Goal: Task Accomplishment & Management: Use online tool/utility

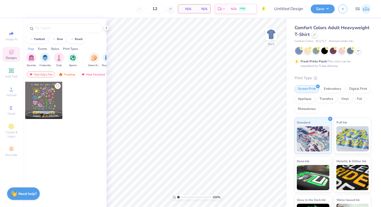
click at [312, 37] on div "Comfort Colors Adult Heavyweight T-Shirt" at bounding box center [332, 31] width 76 height 14
click at [359, 51] on icon at bounding box center [358, 50] width 4 height 4
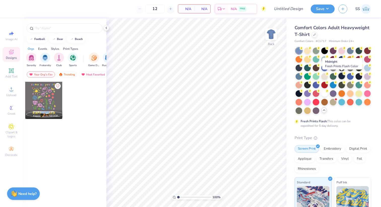
click at [341, 75] on div at bounding box center [341, 76] width 7 height 7
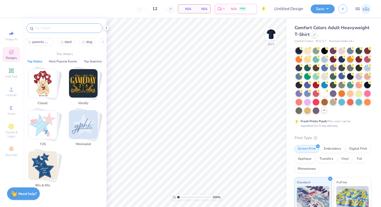
click at [44, 28] on input "text" at bounding box center [67, 28] width 64 height 5
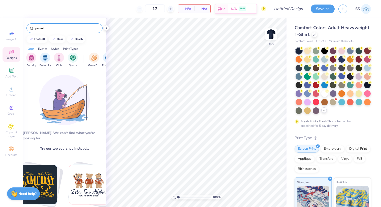
click at [52, 30] on input "parent" at bounding box center [65, 28] width 61 height 5
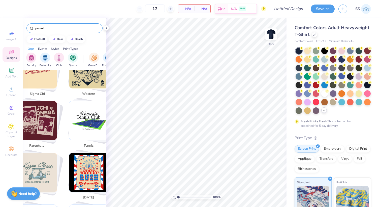
scroll to position [324, 1]
click at [36, 122] on img "Stack Card Button parents weekend" at bounding box center [36, 120] width 39 height 39
type input "parents weekend"
click at [41, 116] on img "Stack Card Button parents weekend" at bounding box center [36, 120] width 39 height 39
click at [40, 118] on img "Stack Card Button parents weekend" at bounding box center [36, 120] width 39 height 39
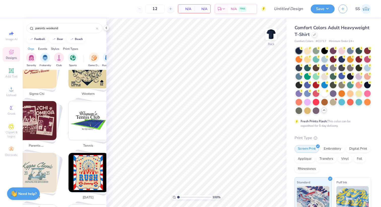
click at [40, 118] on img "Stack Card Button parents weekend" at bounding box center [36, 120] width 39 height 39
click at [64, 29] on input "parents weekend" at bounding box center [65, 28] width 61 height 5
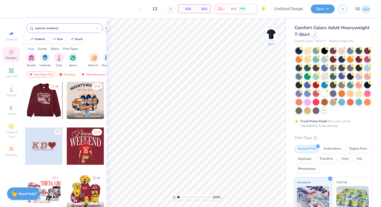
click at [45, 107] on div at bounding box center [43, 100] width 37 height 37
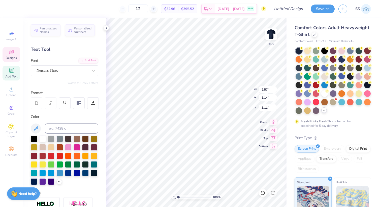
type input "5.57"
type input "1.39"
type input "4.45"
type textarea "DPHIE"
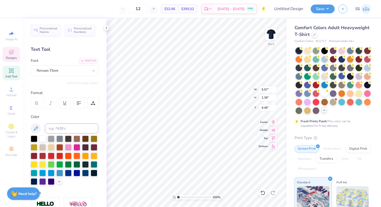
type input "2.57"
type input "1.14"
type input "3.11"
type input "4.16"
type input "1.12"
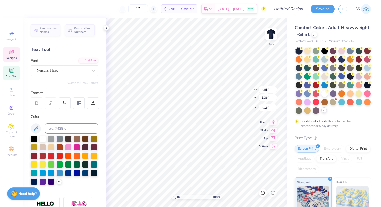
type input "1.16"
type input "1.45"
type input "0.57"
type input "0.62"
type input "1.99"
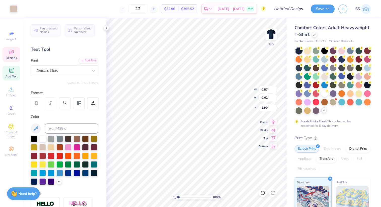
type input "0.46"
type input "0.44"
type input "1.86"
type input "4.88"
type input "1.36"
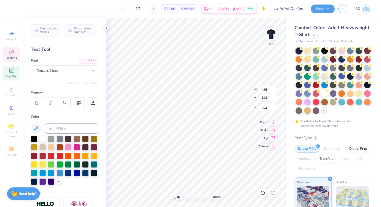
type input "3.60"
type input "1.12"
type input "1.16"
type input "4.96"
type input "0.57"
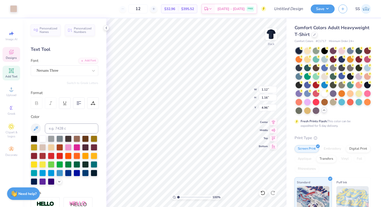
type input "0.62"
type input "3.00"
type input "2.78"
type input "4.11"
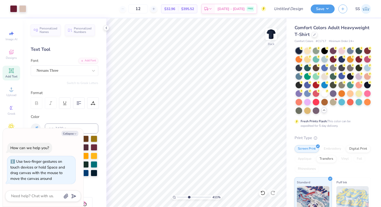
type textarea "x"
drag, startPoint x: 178, startPoint y: 196, endPoint x: 189, endPoint y: 198, distance: 11.3
type input "4.11"
click at [189, 198] on input "range" at bounding box center [194, 197] width 34 height 5
type textarea "x"
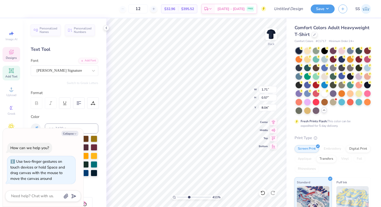
type textarea "Ar"
type textarea "x"
type textarea "A"
type textarea "x"
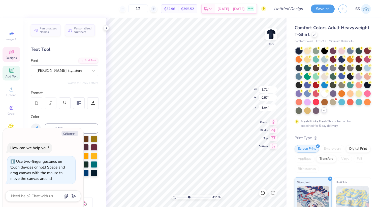
type input "2.37"
type input "0.48"
type input "7.76"
type textarea "x"
type textarea "N,"
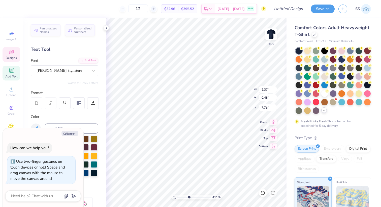
type textarea "x"
type textarea ","
type textarea "x"
type textarea "F,"
type textarea "x"
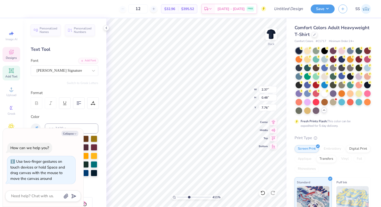
type textarea "Fl,"
type textarea "x"
type textarea "Fla,"
type textarea "x"
type textarea "Flags,"
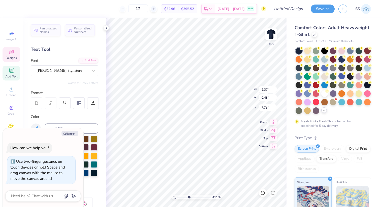
type textarea "x"
type textarea "Flagst,"
type textarea "x"
type textarea "Flagsta,"
type textarea "x"
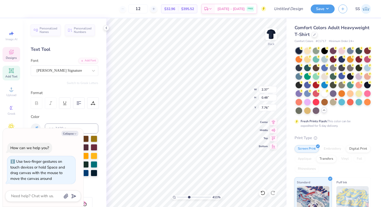
type textarea "Flagstaf,"
type textarea "x"
type textarea "Flagstaff,"
type textarea "x"
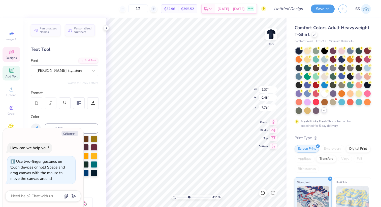
type textarea "Flagstaff,,"
type textarea "x"
type textarea "Flagstaff, ,"
type textarea "x"
type textarea "Flagstaff, ,"
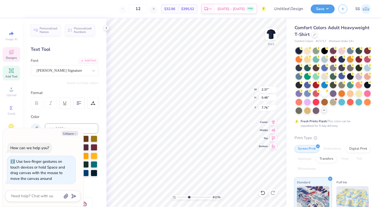
scroll to position [0, 0]
type textarea "x"
type input "5.41"
type input "6.16"
type input "3.00"
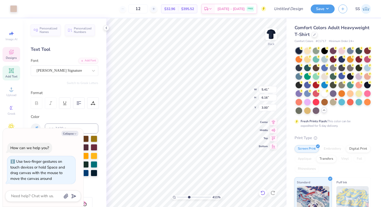
click at [262, 193] on icon at bounding box center [262, 193] width 5 height 5
type textarea "x"
type input "2.37"
type input "0.48"
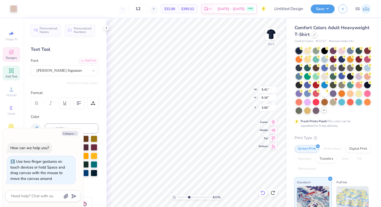
type input "7.76"
type textarea "x"
type textarea "[GEOGRAPHIC_DATA],"
type textarea "x"
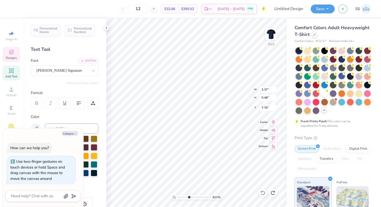
type textarea "FayetteFlville,"
type textarea "x"
type textarea "[GEOGRAPHIC_DATA],"
type textarea "x"
type textarea "FayetteFlagstville,"
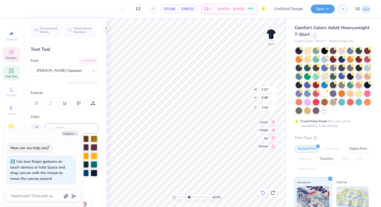
type textarea "x"
type textarea "FayetteFlagstafville,"
type textarea "x"
type textarea "FayetteFlagstaffville,"
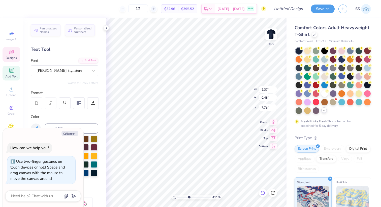
type textarea "x"
type textarea "FayetteFlagstaffville,"
type textarea "x"
type textarea "F,"
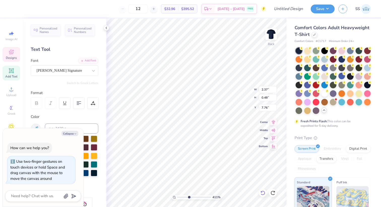
type textarea "x"
type textarea "Fl,"
type textarea "x"
type textarea "Fla,"
type textarea "x"
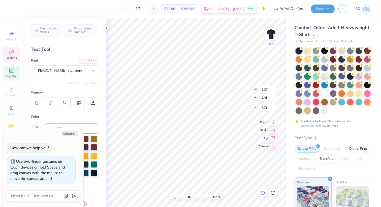
type textarea "Flag,"
type textarea "x"
type textarea "Flags,"
type textarea "x"
type textarea "Flagst,"
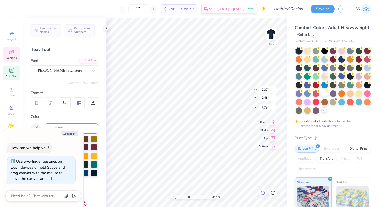
type textarea "x"
type textarea "Flagsta,"
type textarea "x"
type textarea "Flagstaf,"
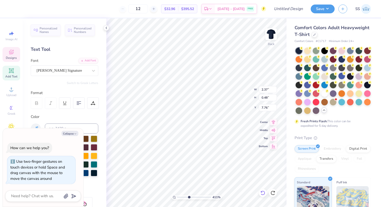
type textarea "x"
type textarea "Flagstaff,"
type textarea "x"
type input "1.71"
type input "0.57"
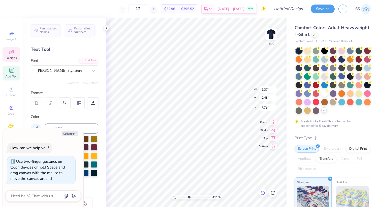
type input "8.04"
type textarea "x"
type textarea "Ar"
type textarea "x"
type textarea "[PERSON_NAME]"
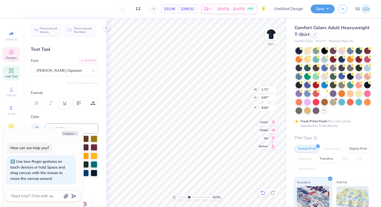
type textarea "x"
type textarea "Ariz"
type textarea "x"
type textarea "Arizon"
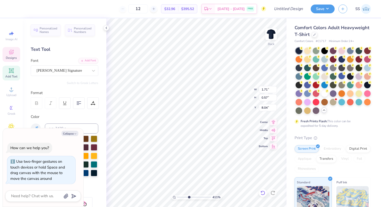
type textarea "x"
type textarea "[US_STATE]"
type textarea "x"
type input "5.41"
type input "6.16"
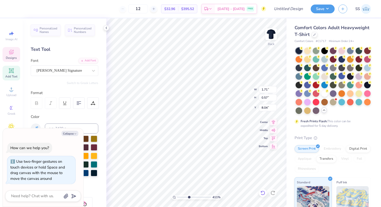
type input "3.00"
type textarea "x"
type input "1.54"
type input "0.66"
type input "7.99"
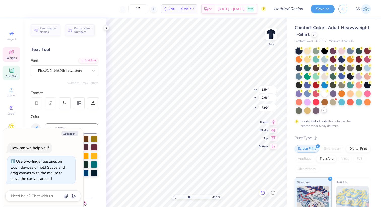
type textarea "x"
type input "8.00"
type textarea "x"
type input "1.70"
type input "0.45"
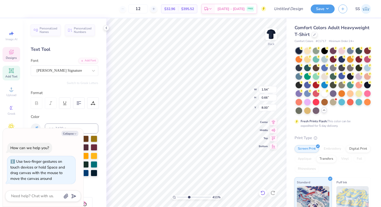
type input "7.78"
type textarea "x"
type input "1.54"
type input "0.66"
type input "8.00"
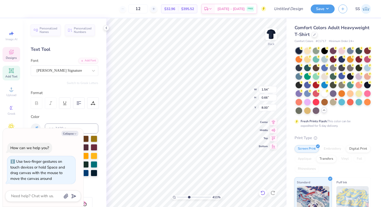
type textarea "x"
type input "8.14"
type textarea "x"
type input "8.06"
type textarea "x"
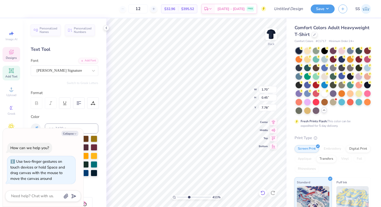
type input "1.54"
type input "0.66"
type input "8.06"
type textarea "x"
drag, startPoint x: 189, startPoint y: 197, endPoint x: 179, endPoint y: 198, distance: 9.8
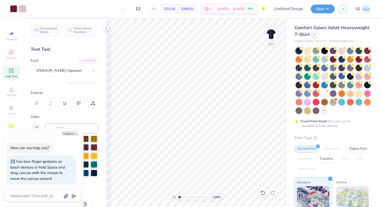
click at [179, 198] on input "range" at bounding box center [194, 197] width 34 height 5
drag, startPoint x: 179, startPoint y: 198, endPoint x: 169, endPoint y: 198, distance: 10.6
type input "1"
click at [177, 198] on input "range" at bounding box center [194, 197] width 34 height 5
click at [72, 134] on button "Collapse" at bounding box center [69, 133] width 17 height 5
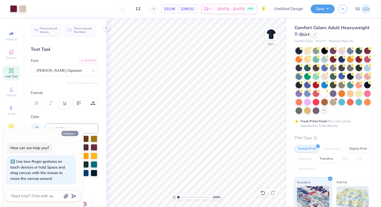
type textarea "x"
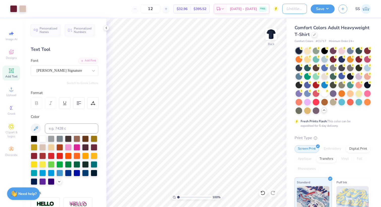
click at [293, 9] on input "Design Title" at bounding box center [294, 9] width 25 height 10
type input "NAU DPHIE Parents Weekend"
click at [322, 8] on button "Save" at bounding box center [323, 8] width 24 height 9
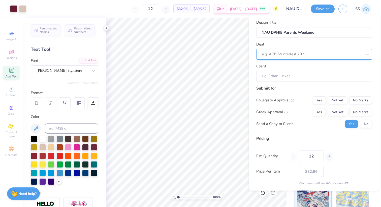
click at [311, 54] on div at bounding box center [312, 54] width 100 height 7
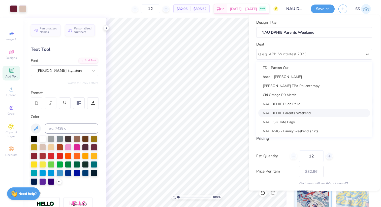
click at [298, 112] on div "NAU DPHIE Parents Weekend" at bounding box center [314, 113] width 112 height 8
type input "[PERSON_NAME]"
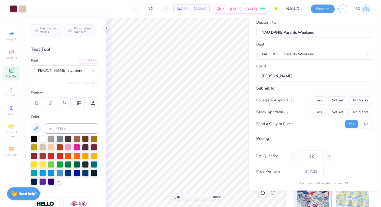
click at [286, 78] on input "[PERSON_NAME]" at bounding box center [314, 76] width 116 height 11
click at [273, 74] on input "[PERSON_NAME]" at bounding box center [314, 76] width 116 height 11
click at [322, 99] on button "Yes" at bounding box center [319, 100] width 13 height 8
click at [319, 112] on button "Yes" at bounding box center [319, 112] width 13 height 8
click at [366, 125] on button "No" at bounding box center [366, 124] width 12 height 8
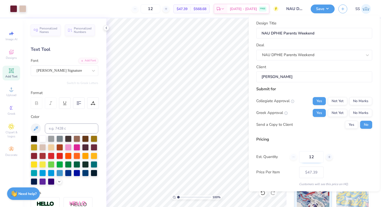
scroll to position [16, 0]
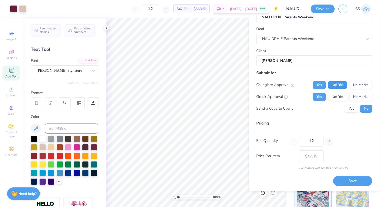
click at [340, 82] on button "Not Yet" at bounding box center [337, 85] width 19 height 8
click at [340, 95] on button "Not Yet" at bounding box center [337, 97] width 19 height 8
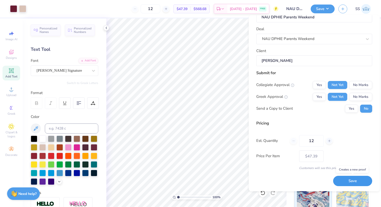
click at [352, 181] on button "Save" at bounding box center [352, 181] width 39 height 10
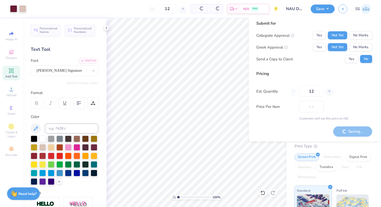
type input "$32.96"
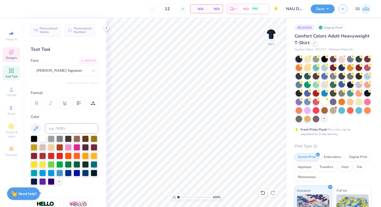
click at [9, 57] on span "Designs" at bounding box center [11, 58] width 11 height 4
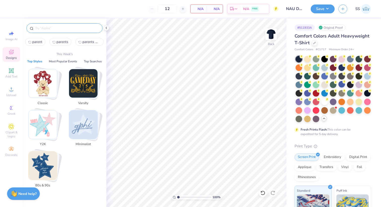
click at [50, 26] on input "text" at bounding box center [67, 28] width 64 height 5
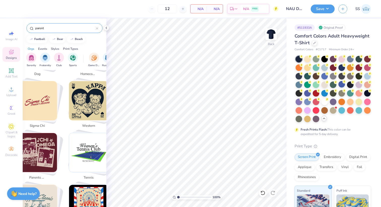
scroll to position [292, 0]
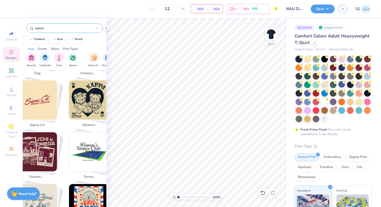
click at [40, 148] on img "Stack Card Button parents weekend" at bounding box center [37, 151] width 39 height 39
type input "parents weekend"
click at [36, 173] on div "parents weekend" at bounding box center [37, 177] width 20 height 9
click at [37, 149] on img "Stack Card Button parents weekend" at bounding box center [37, 151] width 39 height 39
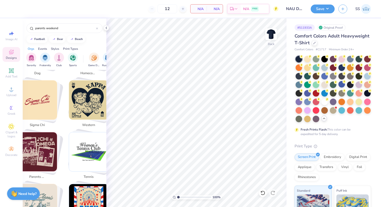
click at [37, 149] on img "Stack Card Button parents weekend" at bounding box center [37, 151] width 39 height 39
click at [68, 27] on input "parents weekend" at bounding box center [65, 28] width 61 height 5
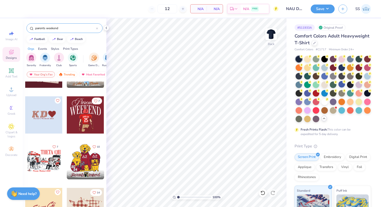
scroll to position [31, 0]
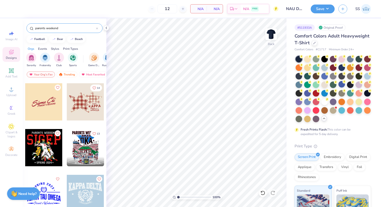
scroll to position [130, 0]
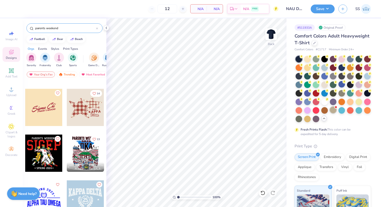
click at [332, 110] on div at bounding box center [333, 110] width 7 height 7
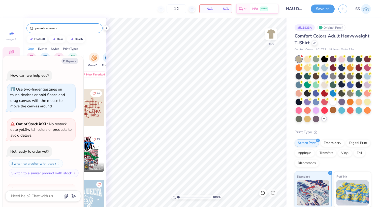
scroll to position [58, 0]
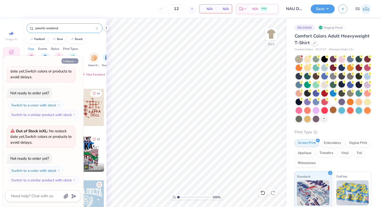
click at [74, 62] on icon "button" at bounding box center [75, 61] width 3 height 3
type textarea "x"
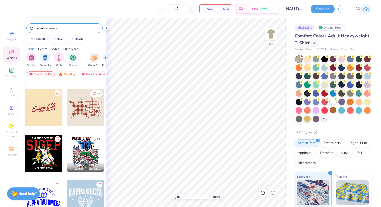
click at [334, 102] on div at bounding box center [333, 101] width 7 height 7
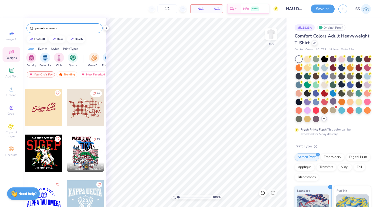
click at [87, 114] on div at bounding box center [85, 107] width 37 height 37
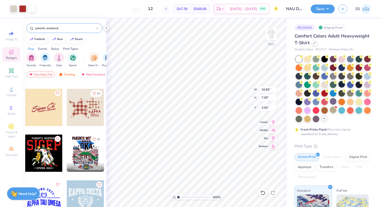
type input "10.83"
type input "7.09"
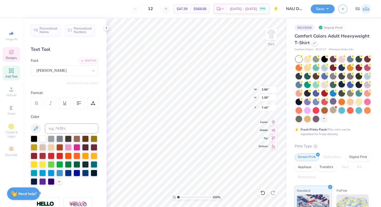
scroll to position [0, 0]
type textarea "DPHIE"
type input "2.59"
type input "0.60"
type input "8.50"
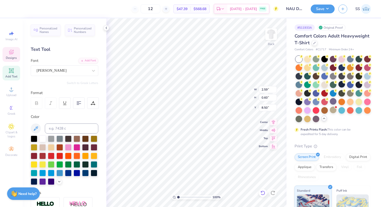
type input "2.75"
type input "0.57"
type input "9.48"
click at [309, 118] on div at bounding box center [307, 118] width 7 height 7
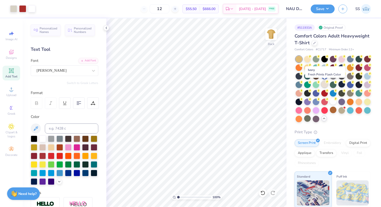
click at [323, 85] on div at bounding box center [324, 84] width 7 height 7
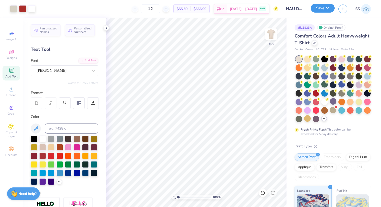
click at [319, 10] on button "Save" at bounding box center [323, 8] width 24 height 9
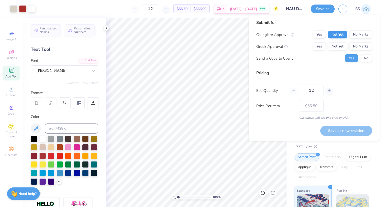
click at [340, 37] on button "Not Yet" at bounding box center [337, 35] width 19 height 8
click at [340, 43] on button "Not Yet" at bounding box center [337, 47] width 19 height 8
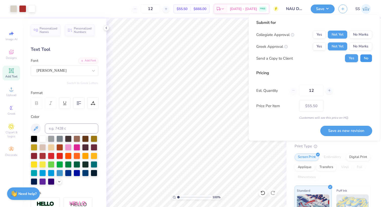
click at [365, 58] on button "No" at bounding box center [366, 58] width 12 height 8
click at [352, 133] on button "Save as new revision" at bounding box center [346, 131] width 52 height 10
type input "$55.50"
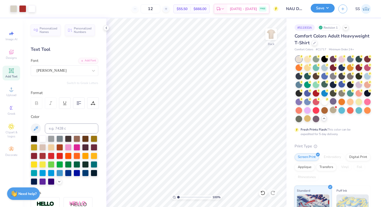
click at [323, 9] on button "Save" at bounding box center [323, 8] width 24 height 9
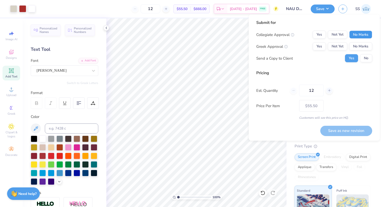
click at [350, 35] on button "No Marks" at bounding box center [360, 35] width 23 height 8
click at [355, 44] on button "No Marks" at bounding box center [360, 47] width 23 height 8
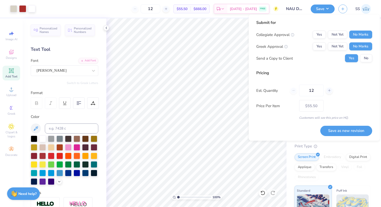
click at [360, 53] on div "Collegiate Approval Yes Not Yet No Marks Greek Approval Yes Not Yet No Marks Se…" at bounding box center [314, 47] width 116 height 32
click at [366, 60] on button "No" at bounding box center [366, 58] width 12 height 8
click at [344, 129] on button "Save as new revision" at bounding box center [346, 131] width 52 height 10
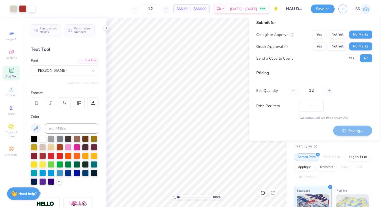
type input "$55.50"
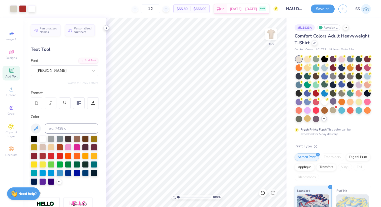
click at [107, 28] on icon at bounding box center [106, 28] width 4 height 4
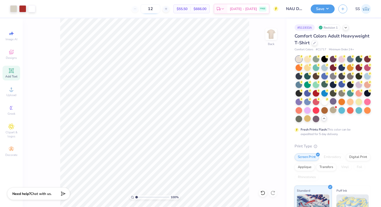
click at [160, 9] on input "12" at bounding box center [151, 8] width 20 height 9
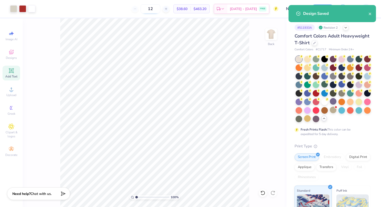
type input "1"
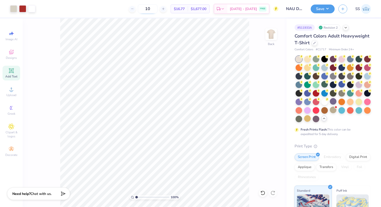
type input "1"
click at [52, 81] on div "100 % Back" at bounding box center [155, 112] width 264 height 189
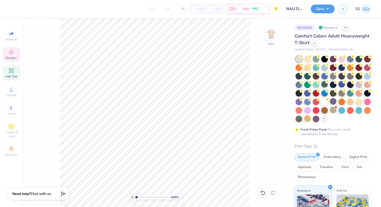
click at [11, 51] on icon at bounding box center [11, 52] width 6 height 6
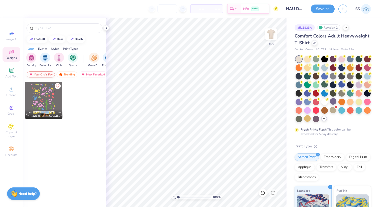
click at [37, 73] on div "Your Org's Fav" at bounding box center [41, 75] width 28 height 6
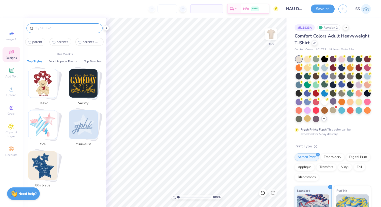
click at [48, 30] on input "text" at bounding box center [67, 28] width 64 height 5
click at [39, 42] on span "parent" at bounding box center [37, 42] width 10 height 5
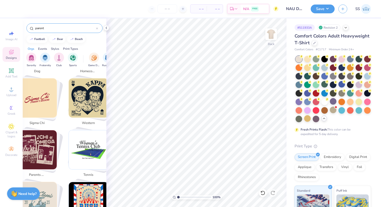
scroll to position [295, 0]
click at [43, 141] on img "Stack Card Button parents weekend" at bounding box center [37, 149] width 39 height 39
type input "parents weekend"
click at [42, 140] on img "Stack Card Button parents weekend" at bounding box center [37, 149] width 39 height 39
click at [71, 28] on input "parents weekend" at bounding box center [65, 28] width 61 height 5
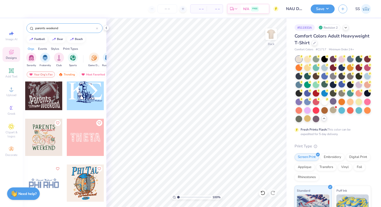
scroll to position [470, 0]
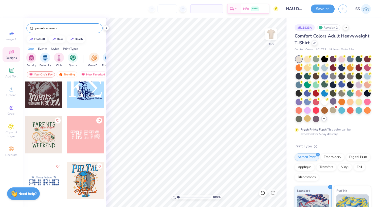
click at [47, 139] on div at bounding box center [43, 134] width 37 height 37
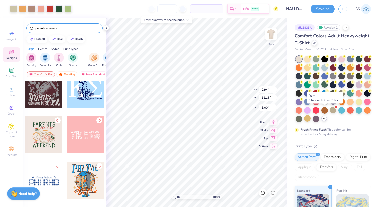
click at [324, 102] on div at bounding box center [324, 101] width 7 height 7
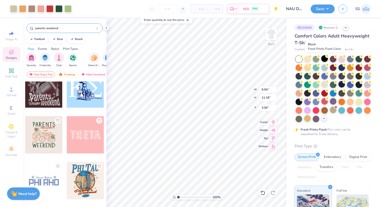
click at [325, 59] on div at bounding box center [324, 58] width 7 height 7
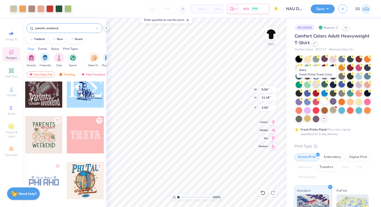
click at [315, 85] on div at bounding box center [316, 84] width 7 height 7
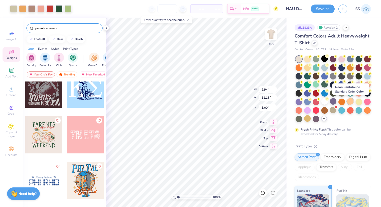
click at [349, 103] on div at bounding box center [350, 101] width 7 height 7
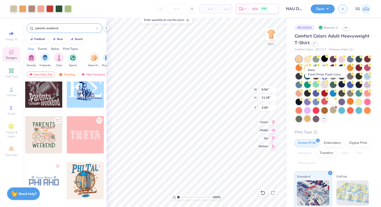
click at [326, 85] on div at bounding box center [324, 84] width 7 height 7
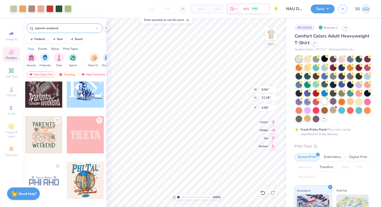
click at [323, 100] on div at bounding box center [324, 101] width 7 height 7
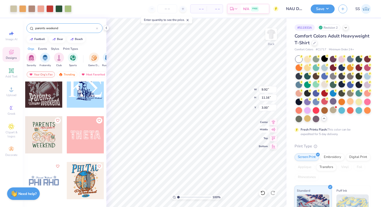
type input "9.92"
type input "11.16"
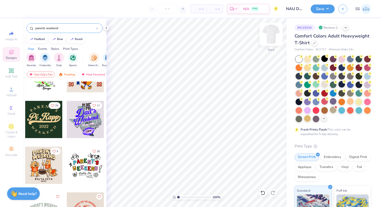
scroll to position [994, 0]
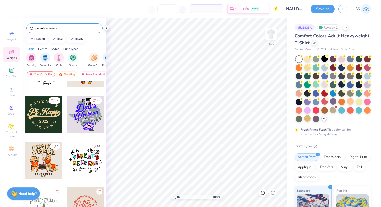
click at [81, 170] on div at bounding box center [85, 160] width 37 height 37
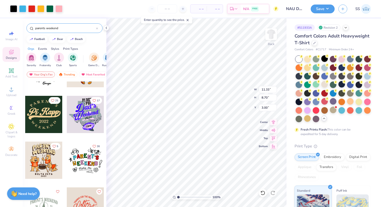
type input "11.33"
type input "8.70"
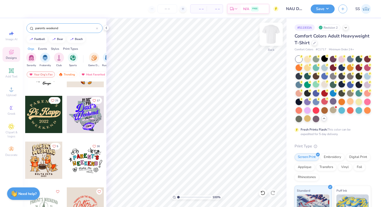
click at [272, 30] on img at bounding box center [271, 34] width 20 height 20
click at [81, 153] on div at bounding box center [85, 160] width 37 height 37
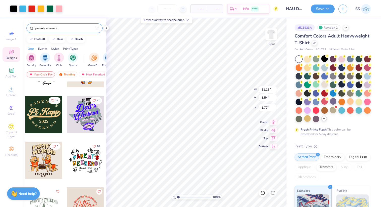
type input "11.13"
type input "8.54"
type input "3.00"
type input "4.21"
type input "0.93"
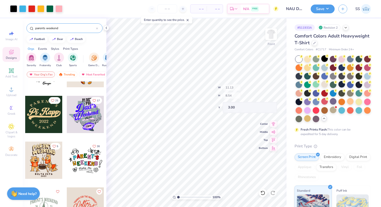
type input "9.47"
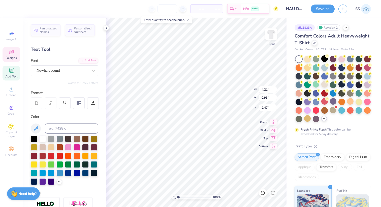
type textarea "P"
type textarea "Delta Phi Epsilon"
type input "5.48"
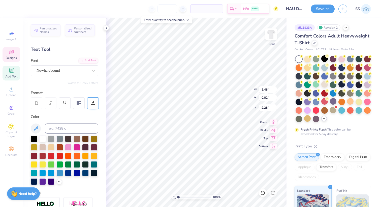
type input "0.82"
type input "9.65"
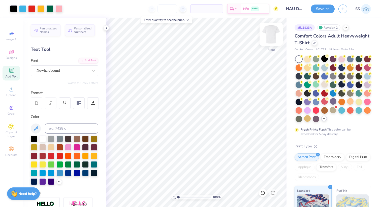
click at [270, 35] on img at bounding box center [271, 34] width 20 height 20
click at [271, 34] on img at bounding box center [271, 34] width 20 height 20
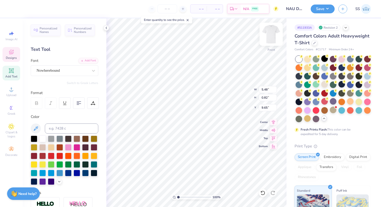
scroll to position [0, 0]
type textarea "D"
type textarea "DPHIE"
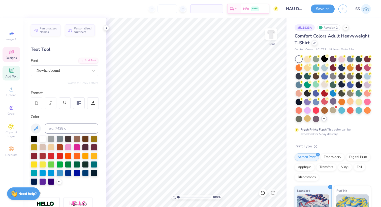
click at [10, 58] on span "Designs" at bounding box center [11, 58] width 11 height 4
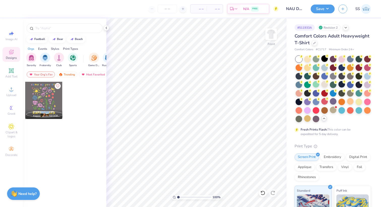
click at [45, 48] on div "Events" at bounding box center [42, 49] width 9 height 5
click at [63, 59] on div "filter for Parent's Weekend" at bounding box center [59, 57] width 10 height 10
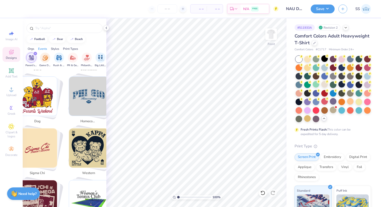
scroll to position [252, 0]
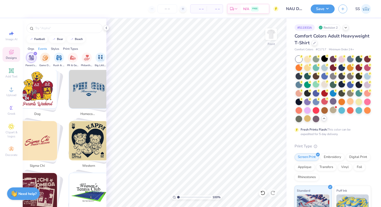
click at [38, 185] on img "Stack Card Button parents weekend" at bounding box center [37, 192] width 39 height 39
type input "parents weekend"
click at [38, 185] on img "Stack Card Button parents weekend" at bounding box center [37, 192] width 39 height 39
click at [64, 29] on input "parents weekend" at bounding box center [65, 28] width 61 height 5
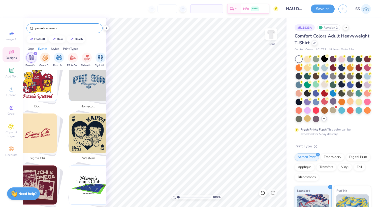
scroll to position [286, 0]
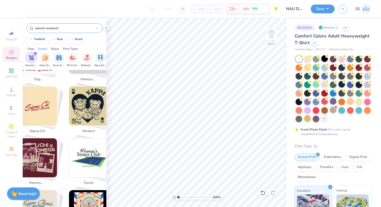
click at [41, 159] on img "Stack Card Button parents weekend" at bounding box center [37, 158] width 39 height 39
click at [68, 29] on input "parents weekend" at bounding box center [65, 28] width 61 height 5
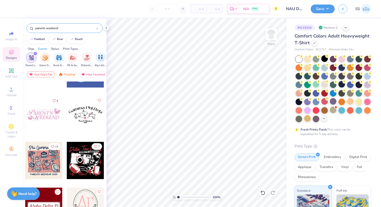
scroll to position [2596, 0]
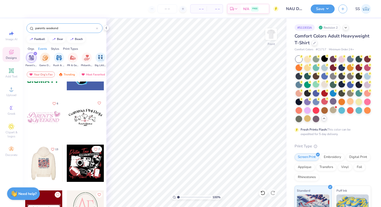
click at [25, 168] on div at bounding box center [6, 163] width 37 height 37
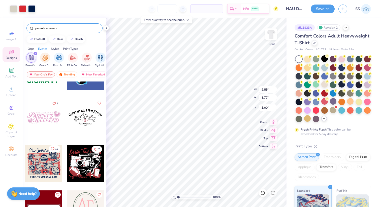
click at [53, 149] on icon "Like" at bounding box center [53, 149] width 4 height 4
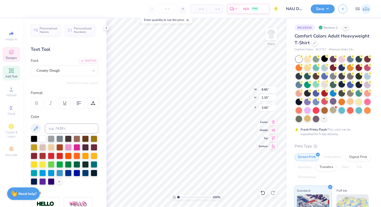
scroll to position [0, 0]
type textarea "P"
type textarea "Delta Phi Epsilon"
drag, startPoint x: 178, startPoint y: 197, endPoint x: 192, endPoint y: 198, distance: 13.4
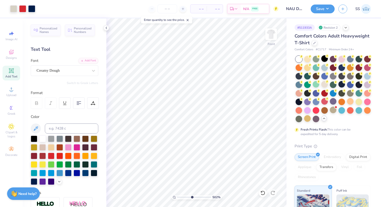
click at [192, 198] on input "range" at bounding box center [194, 197] width 34 height 5
drag, startPoint x: 191, startPoint y: 197, endPoint x: 159, endPoint y: 197, distance: 32.0
click at [177, 197] on input "range" at bounding box center [194, 197] width 34 height 5
click at [269, 37] on img at bounding box center [271, 34] width 20 height 20
drag, startPoint x: 178, startPoint y: 197, endPoint x: 184, endPoint y: 199, distance: 6.2
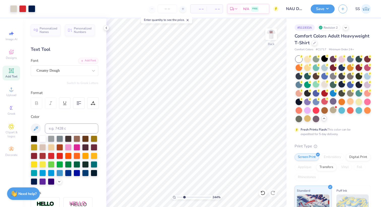
type input "2.77"
click at [184, 199] on input "range" at bounding box center [194, 197] width 34 height 5
type input "2.10"
type input "3.15"
type input "2.26"
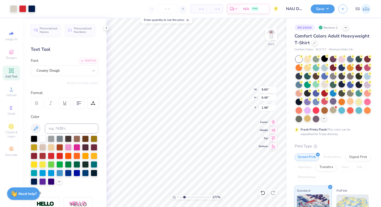
type input "1.98"
click at [262, 192] on icon at bounding box center [262, 193] width 5 height 5
type input "9.69"
type input "6.49"
type input "1.98"
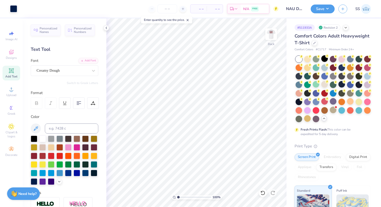
drag, startPoint x: 185, startPoint y: 197, endPoint x: 176, endPoint y: 197, distance: 8.8
type input "1"
click at [177, 197] on input "range" at bounding box center [194, 197] width 34 height 5
click at [273, 29] on img at bounding box center [271, 34] width 20 height 20
click at [268, 40] on img at bounding box center [271, 34] width 20 height 20
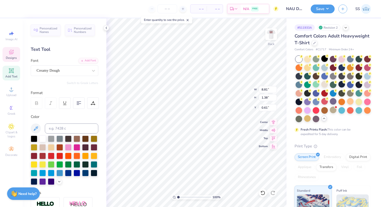
scroll to position [0, 0]
click at [34, 157] on div at bounding box center [34, 155] width 7 height 7
drag, startPoint x: 178, startPoint y: 197, endPoint x: 199, endPoint y: 197, distance: 20.7
click at [199, 197] on input "range" at bounding box center [194, 197] width 34 height 5
click at [272, 37] on img at bounding box center [271, 34] width 20 height 20
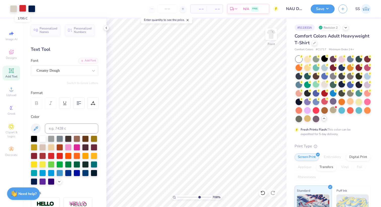
click at [23, 11] on div at bounding box center [22, 8] width 7 height 7
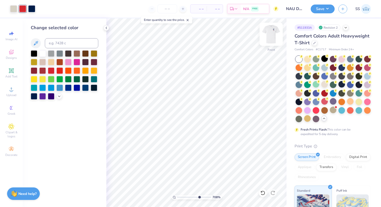
click at [272, 40] on img at bounding box center [271, 34] width 20 height 20
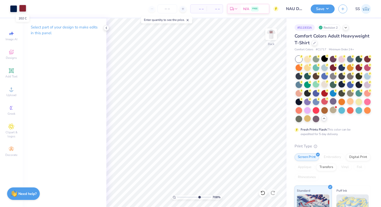
click at [24, 9] on div at bounding box center [22, 8] width 7 height 7
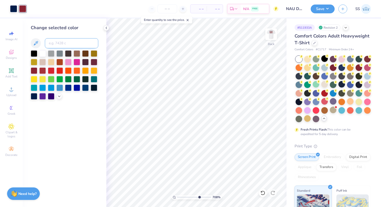
click at [49, 44] on input at bounding box center [71, 43] width 53 height 10
click at [106, 30] on icon at bounding box center [106, 28] width 4 height 4
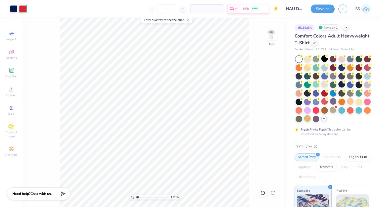
drag, startPoint x: 157, startPoint y: 198, endPoint x: 137, endPoint y: 198, distance: 20.2
click at [137, 198] on input "range" at bounding box center [152, 197] width 34 height 5
drag, startPoint x: 138, startPoint y: 197, endPoint x: 133, endPoint y: 197, distance: 5.0
click at [135, 197] on input "range" at bounding box center [152, 197] width 34 height 5
click at [318, 14] on div "Save SS" at bounding box center [346, 9] width 70 height 18
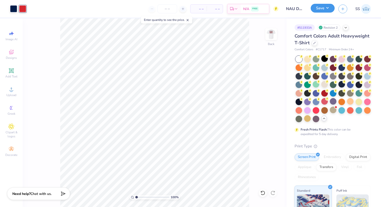
click at [318, 8] on button "Save" at bounding box center [323, 8] width 24 height 9
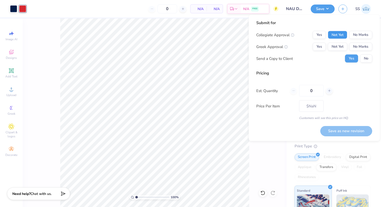
click at [339, 37] on button "Not Yet" at bounding box center [337, 35] width 19 height 8
click at [340, 44] on button "Not Yet" at bounding box center [337, 47] width 19 height 8
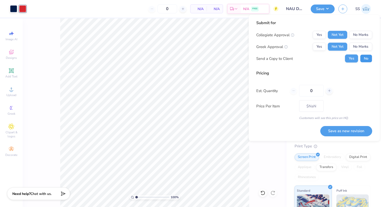
click at [366, 59] on button "No" at bounding box center [366, 59] width 12 height 8
click at [348, 127] on button "Save as new revision" at bounding box center [346, 131] width 52 height 10
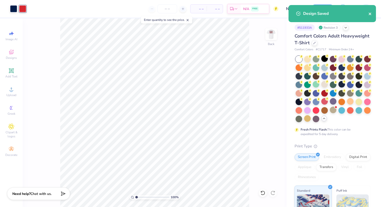
click at [370, 13] on icon "close" at bounding box center [370, 14] width 3 height 3
